Goal: Find specific page/section: Find specific page/section

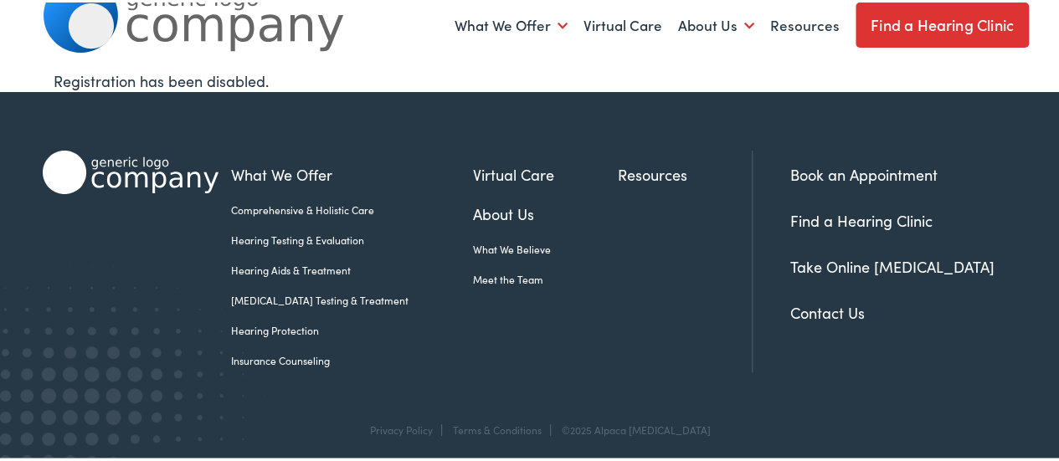
scroll to position [72, 0]
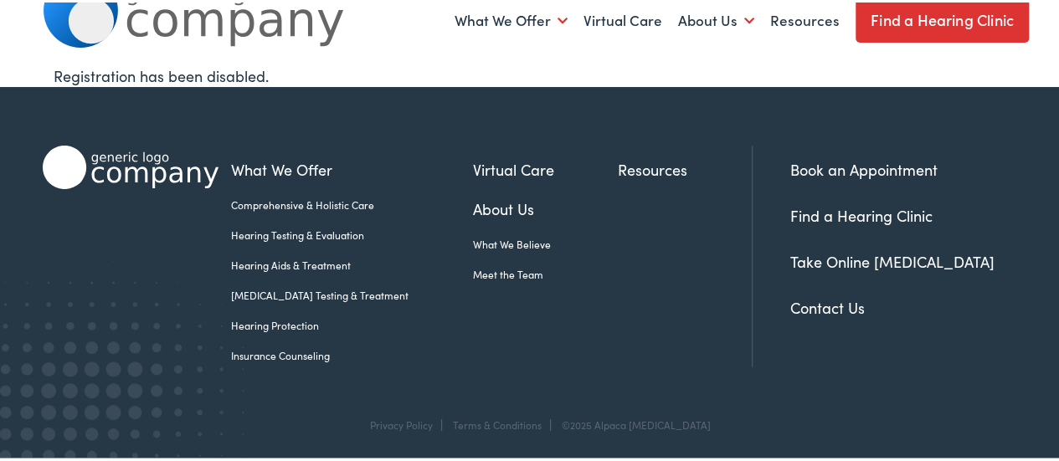
click at [800, 208] on link "Find a Hearing Clinic" at bounding box center [861, 213] width 142 height 21
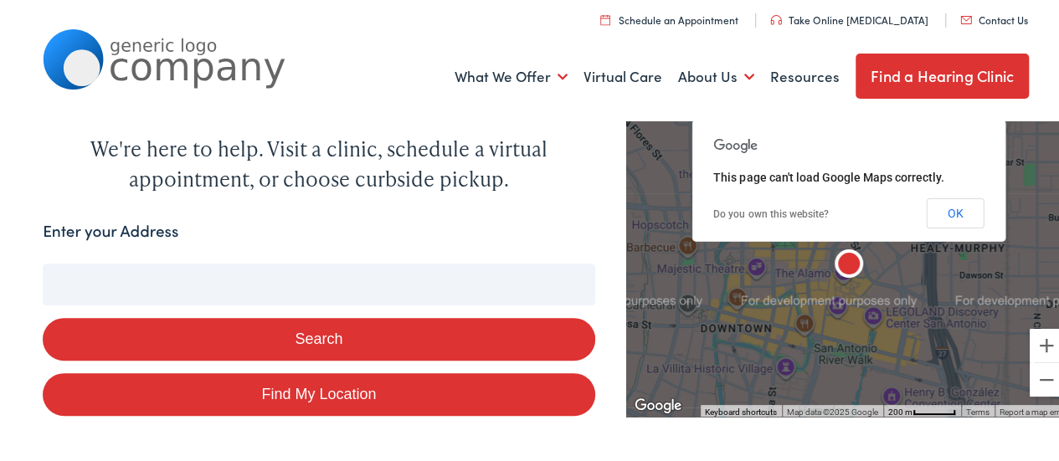
scroll to position [84, 0]
click at [310, 295] on input "Enter your Address" at bounding box center [319, 282] width 552 height 42
click at [132, 267] on input "Enter your Address" at bounding box center [319, 282] width 552 height 42
paste input "[STREET_ADDRESS][PERSON_NAME]"
type input "[STREET_ADDRESS][PERSON_NAME]"
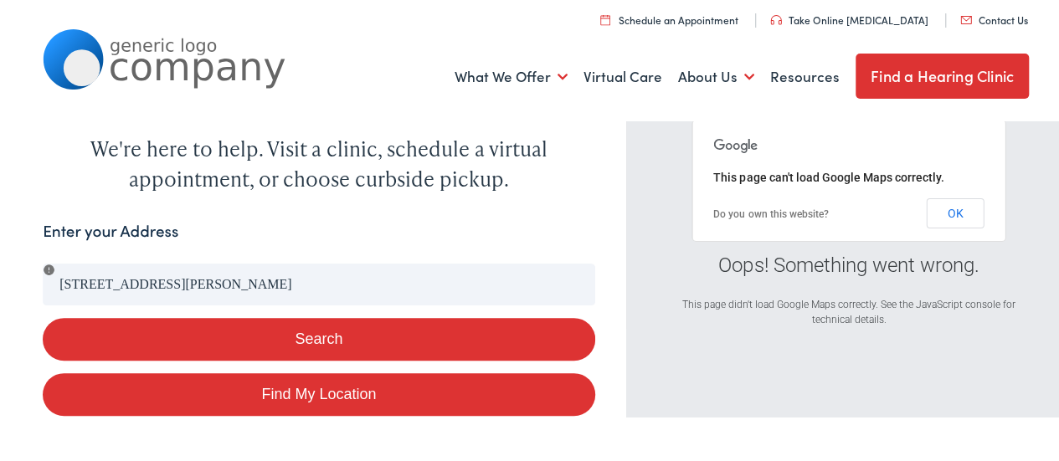
click at [164, 335] on button "Search" at bounding box center [319, 337] width 552 height 43
click at [533, 227] on button "Clear Search" at bounding box center [553, 225] width 85 height 16
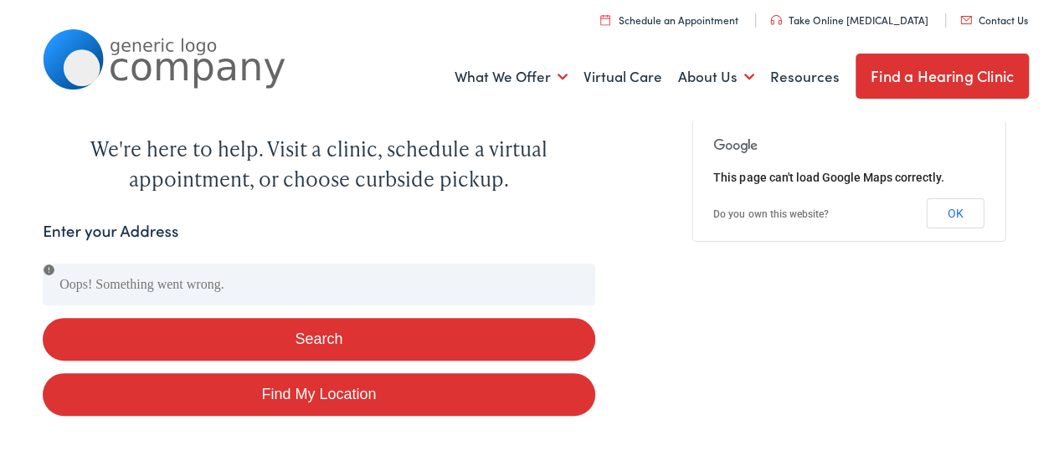
click at [256, 392] on link "Find My Location" at bounding box center [319, 392] width 552 height 43
type input "Cheektowaga, [US_STATE]"
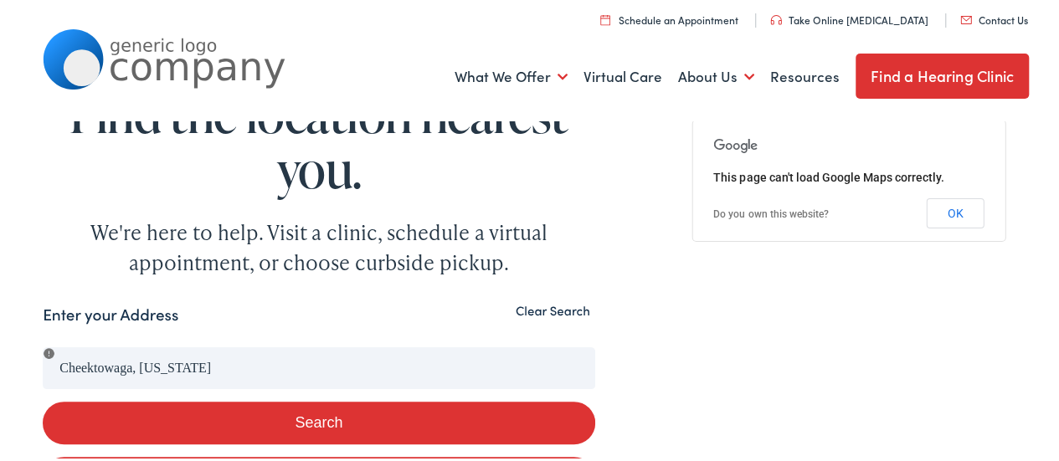
click at [969, 23] on link "Contact Us" at bounding box center [994, 17] width 68 height 14
